Goal: Task Accomplishment & Management: Use online tool/utility

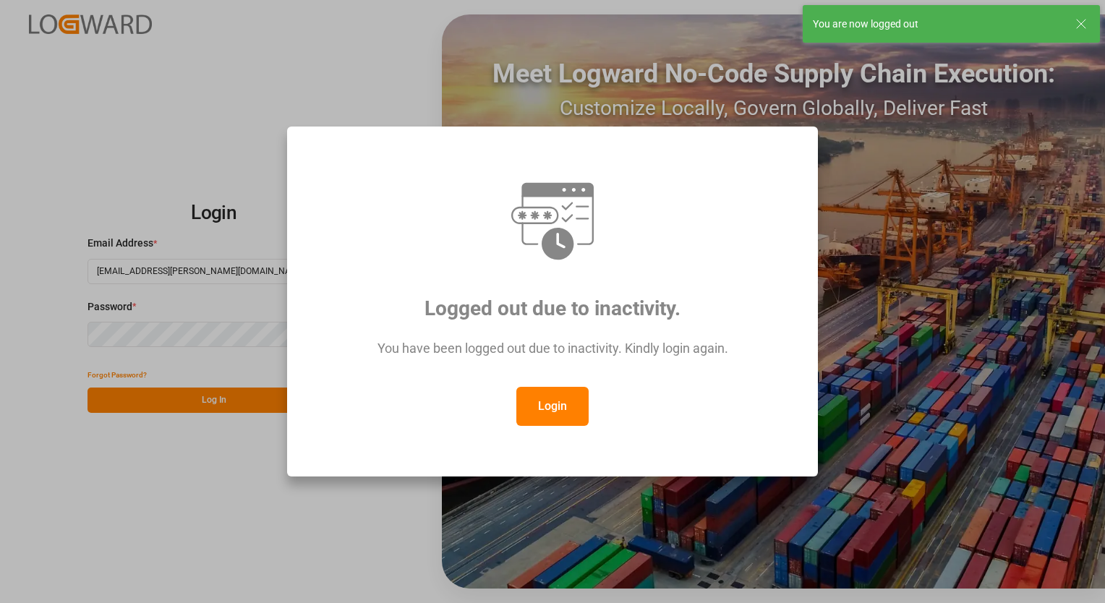
click at [572, 408] on button "Login" at bounding box center [552, 406] width 72 height 39
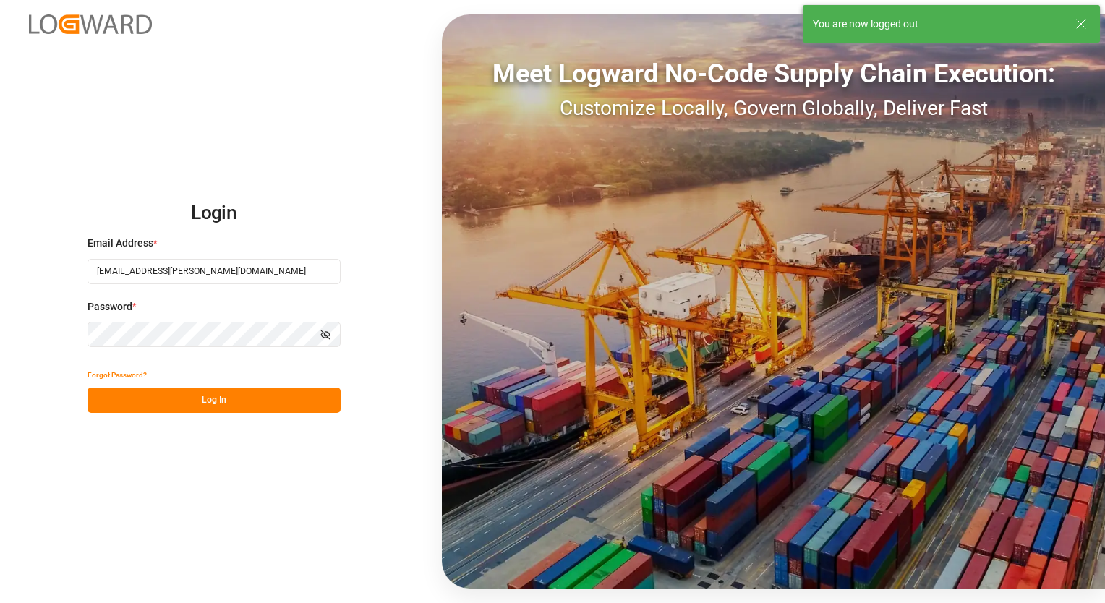
click at [213, 399] on button "Log In" at bounding box center [214, 400] width 253 height 25
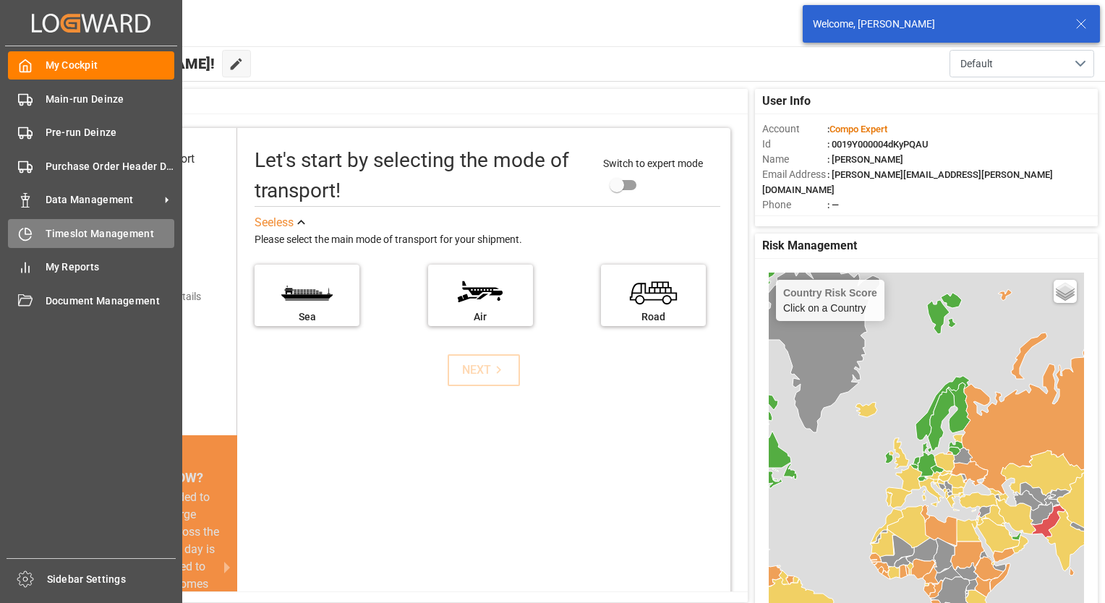
click at [77, 239] on span "Timeslot Management" at bounding box center [110, 233] width 129 height 15
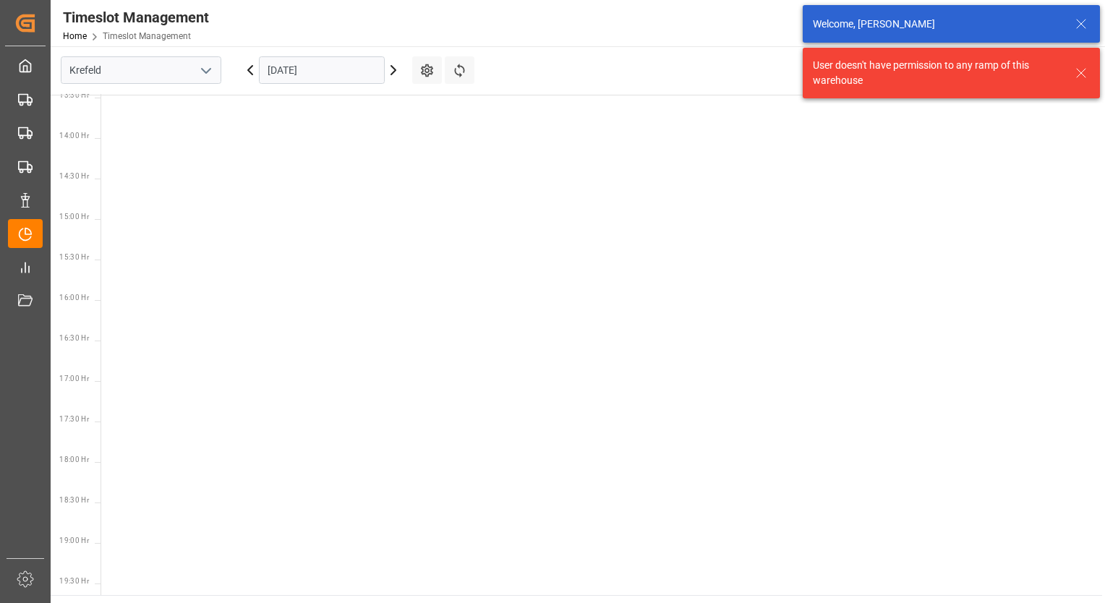
scroll to position [1155, 0]
click at [208, 69] on icon "open menu" at bounding box center [205, 70] width 17 height 17
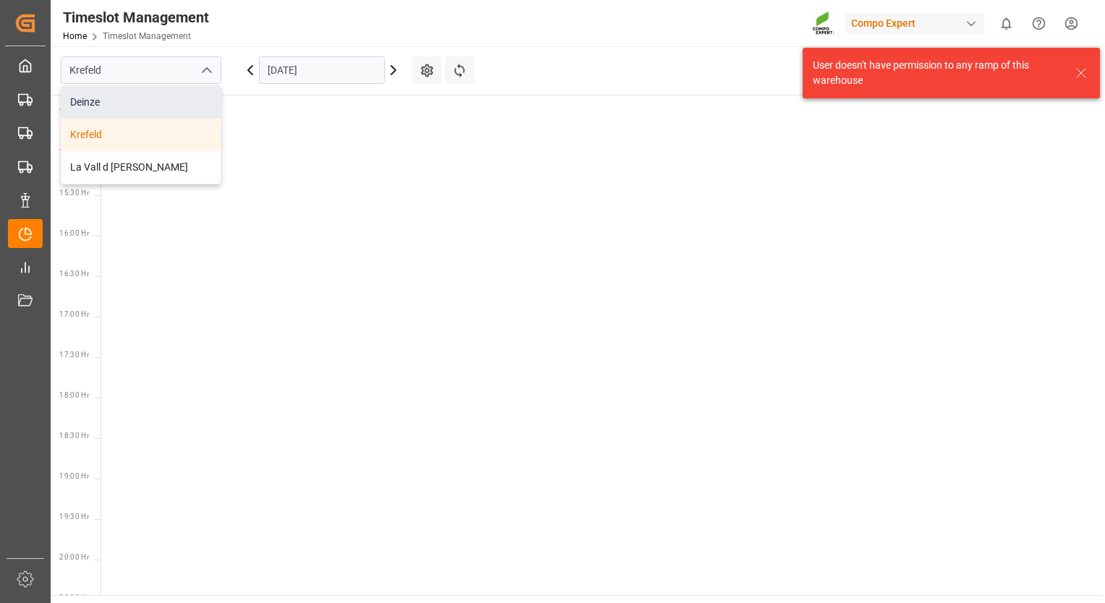
click at [134, 102] on div "Deinze" at bounding box center [140, 102] width 159 height 33
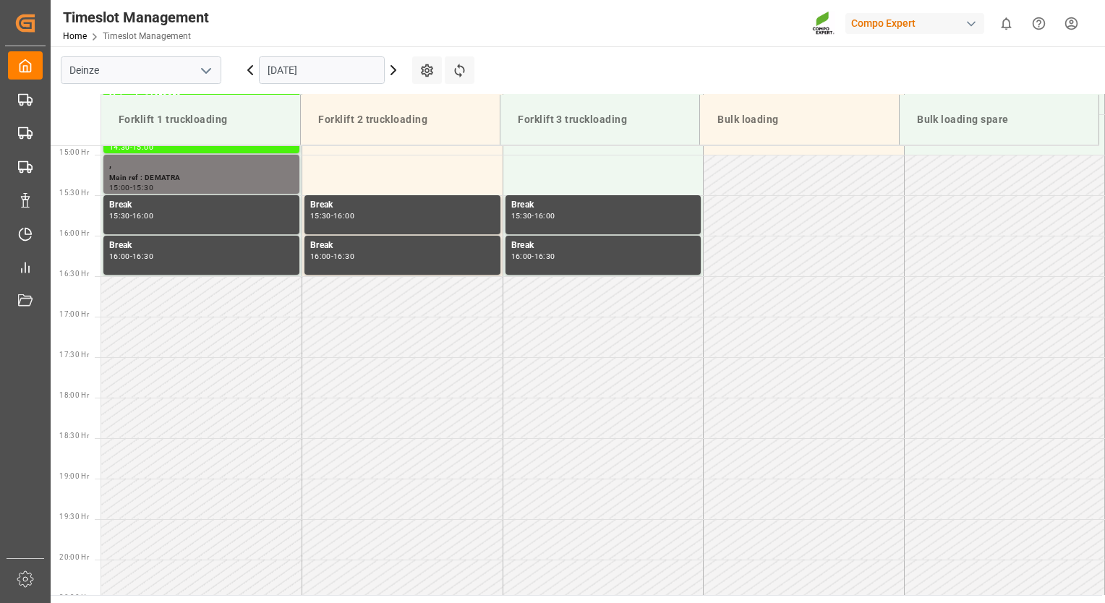
scroll to position [844, 0]
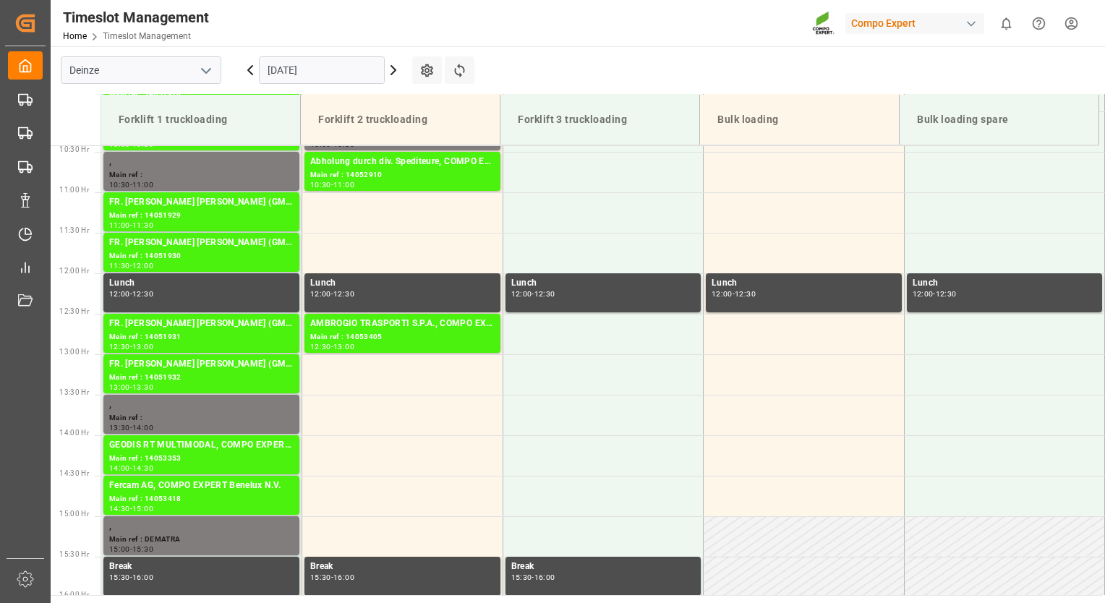
click at [392, 69] on icon at bounding box center [393, 69] width 17 height 17
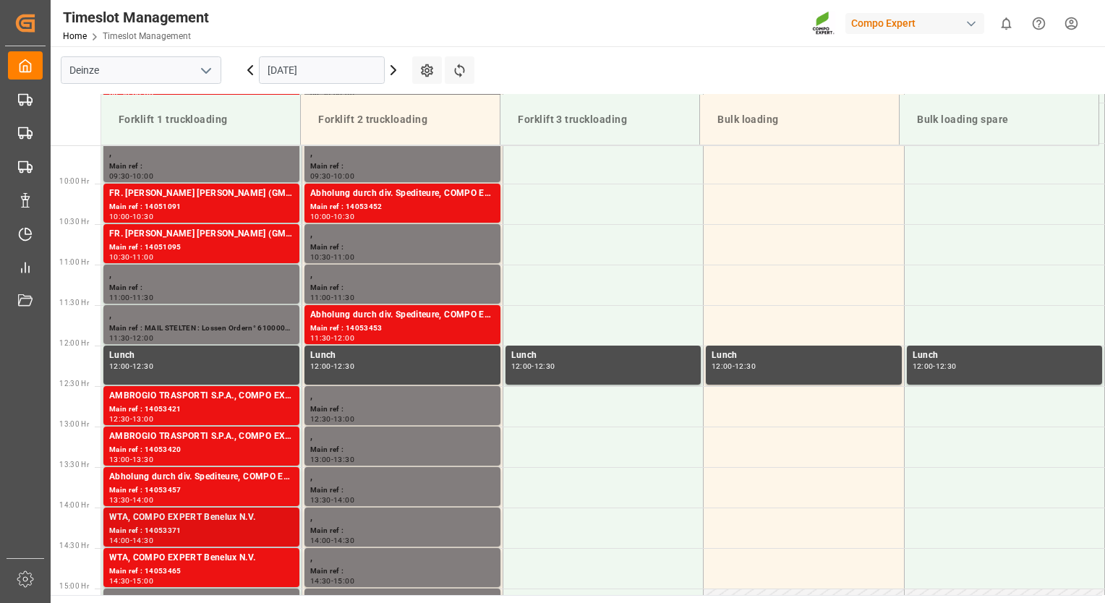
scroll to position [699, 0]
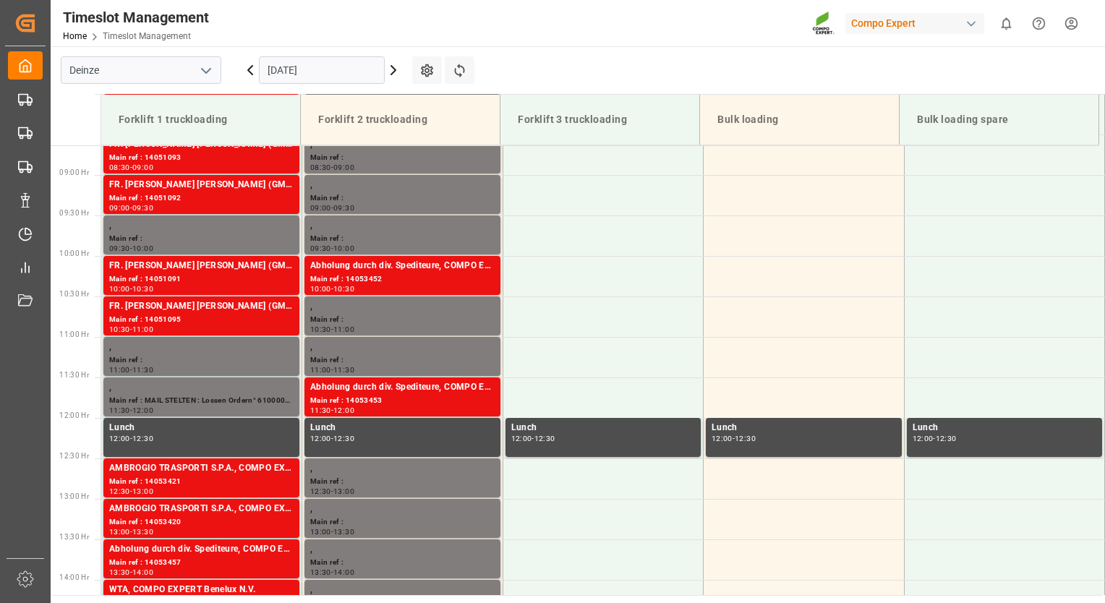
click at [394, 68] on icon at bounding box center [393, 70] width 4 height 9
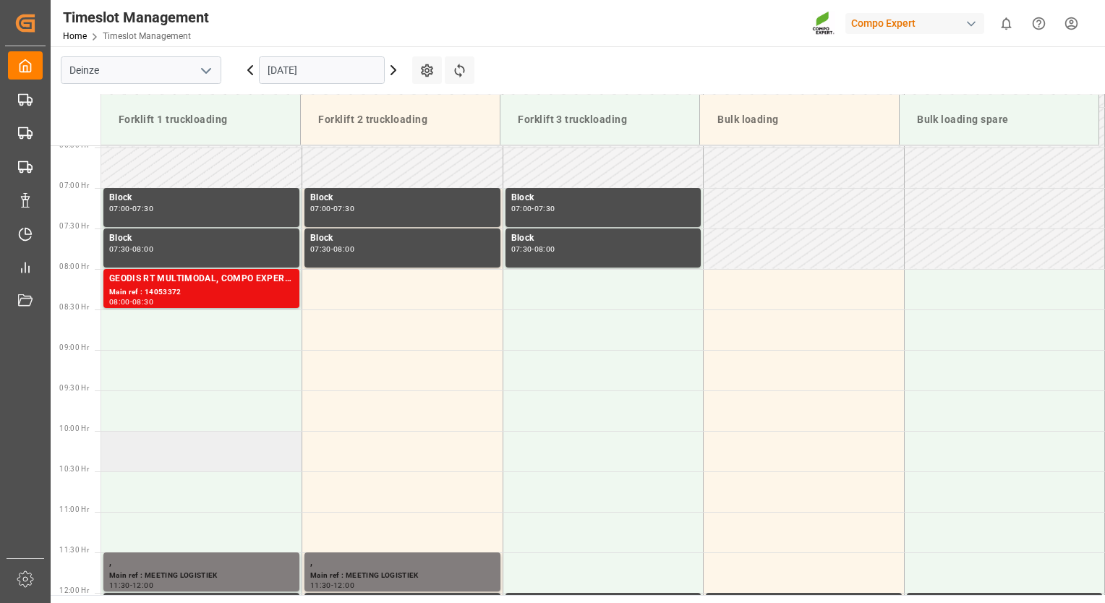
scroll to position [482, 0]
